Goal: Task Accomplishment & Management: Manage account settings

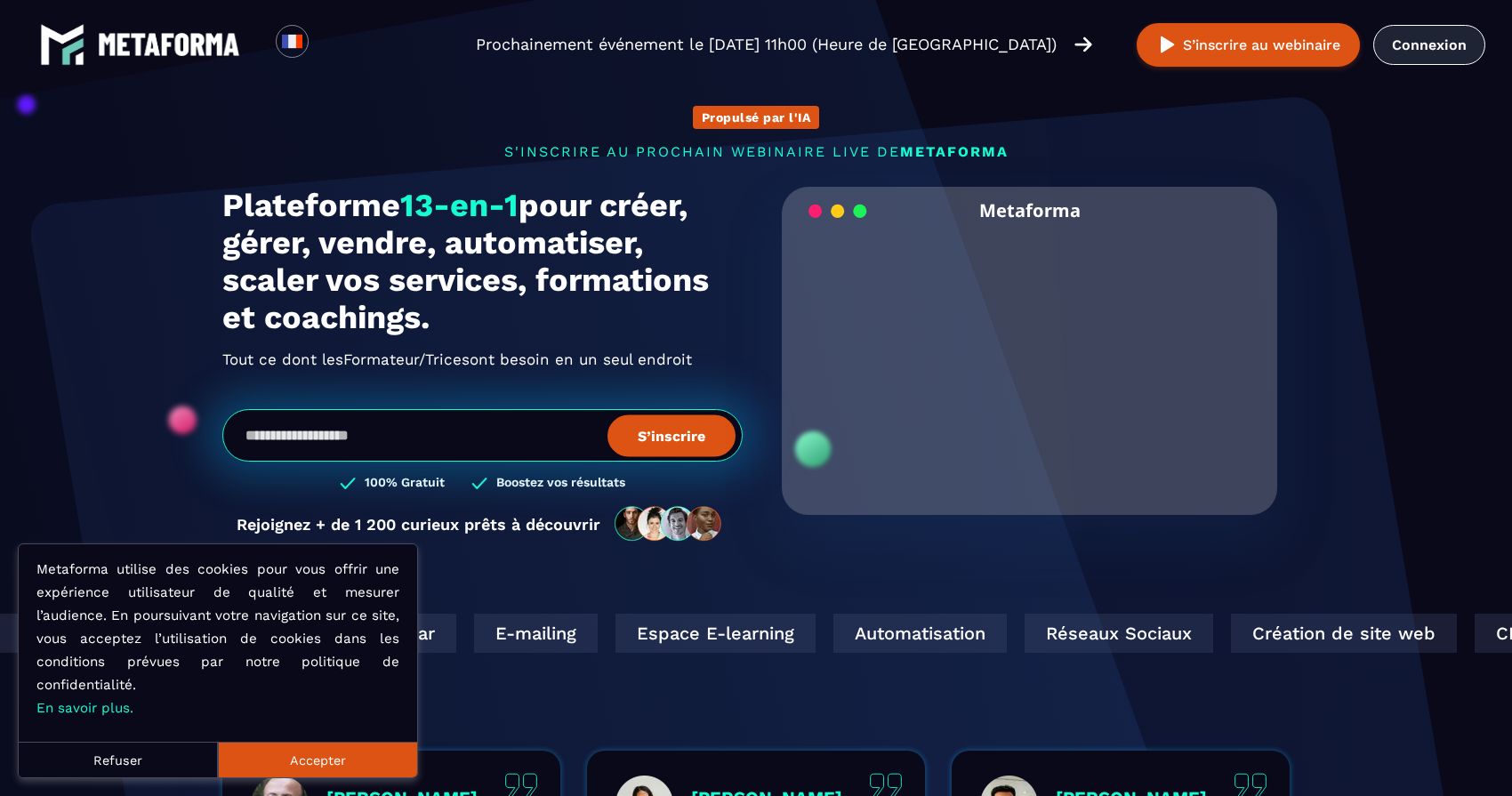
click at [1416, 46] on link "Connexion" at bounding box center [1429, 45] width 112 height 40
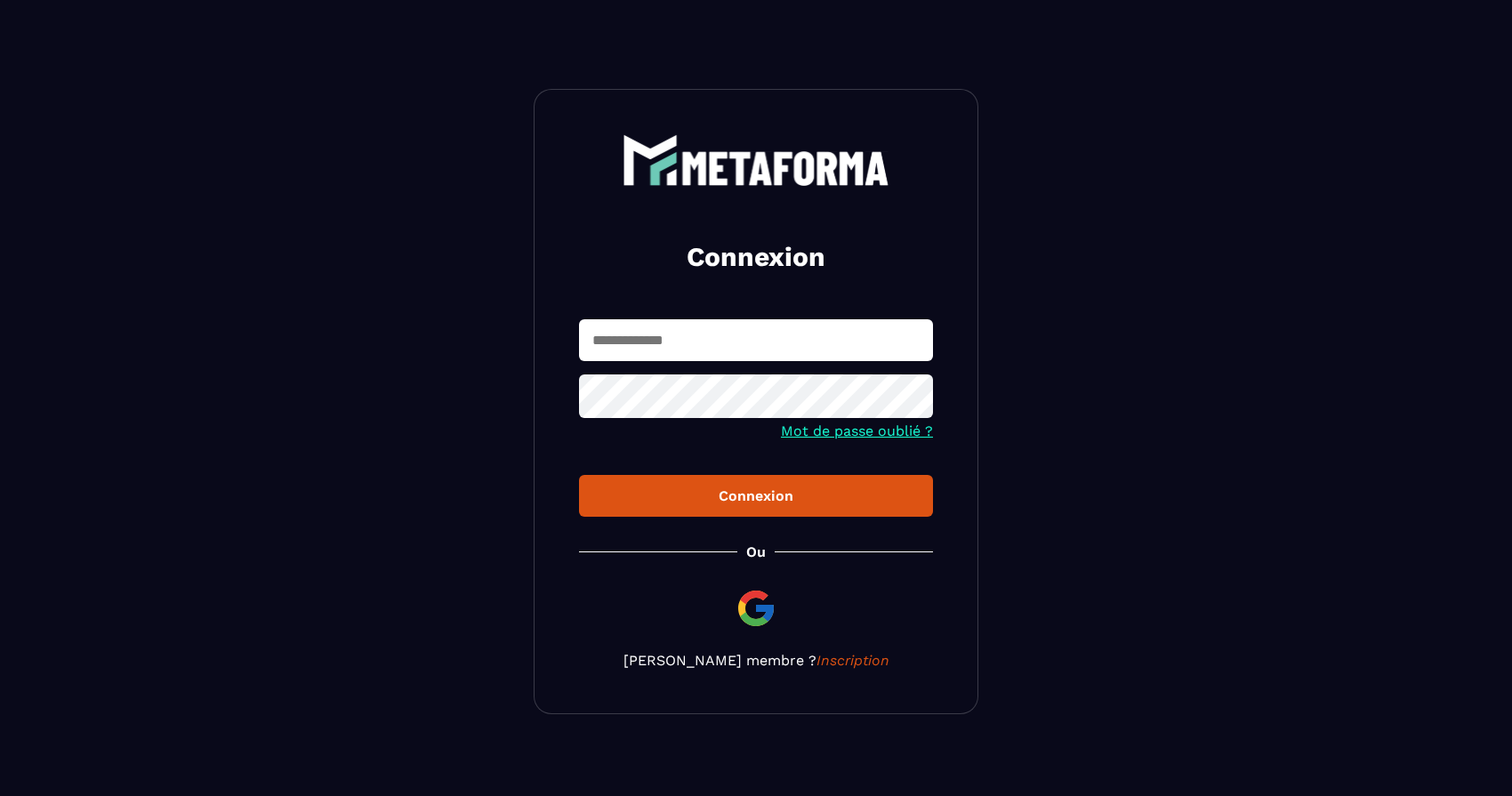
click at [712, 332] on input "text" at bounding box center [756, 340] width 354 height 42
type input "**********"
click at [913, 399] on icon at bounding box center [912, 398] width 21 height 21
click at [913, 399] on icon at bounding box center [912, 398] width 19 height 14
click at [794, 489] on div "Connexion" at bounding box center [756, 495] width 326 height 17
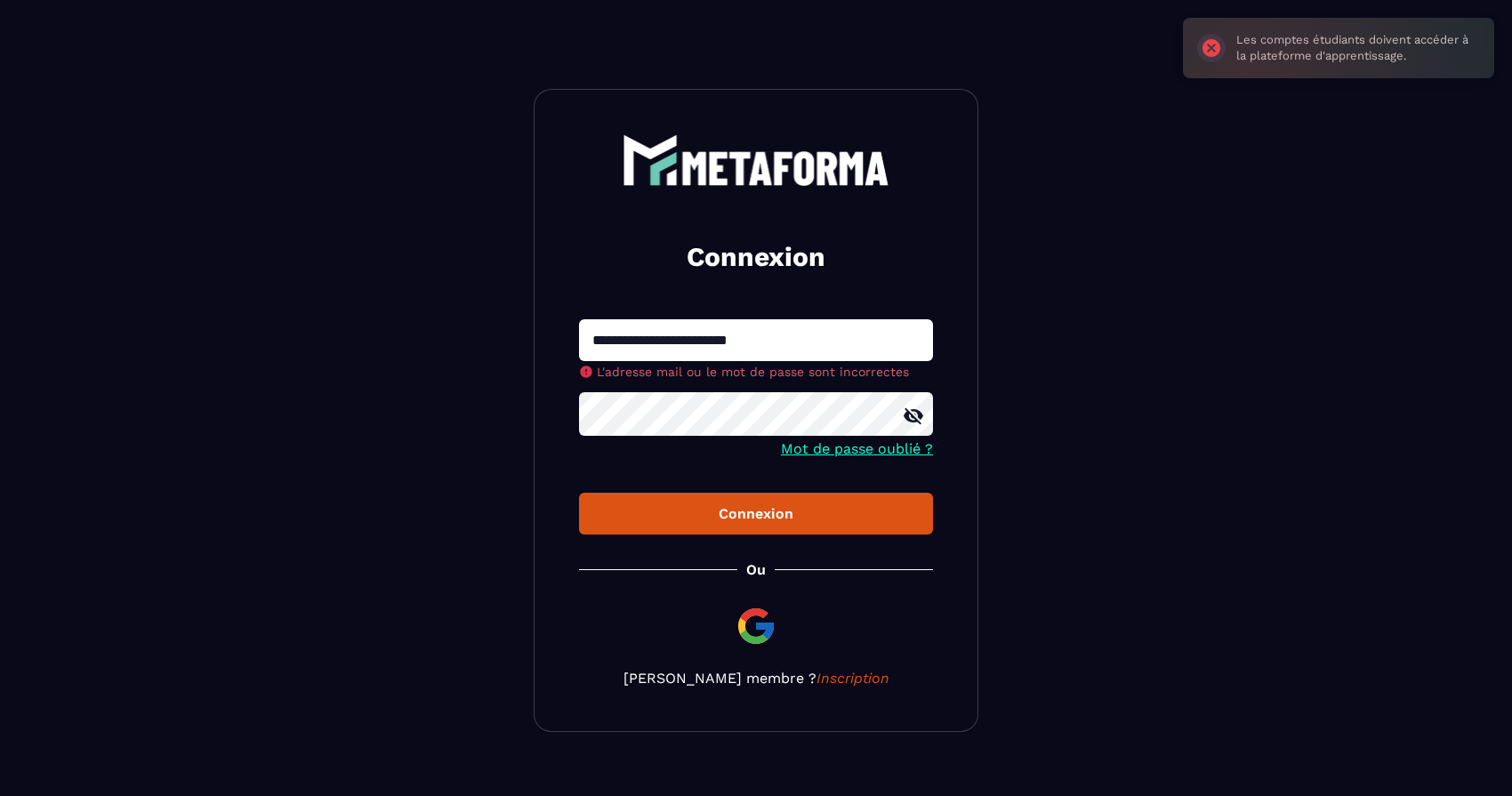
click at [781, 518] on div "Connexion" at bounding box center [756, 514] width 326 height 17
